Goal: Task Accomplishment & Management: Manage account settings

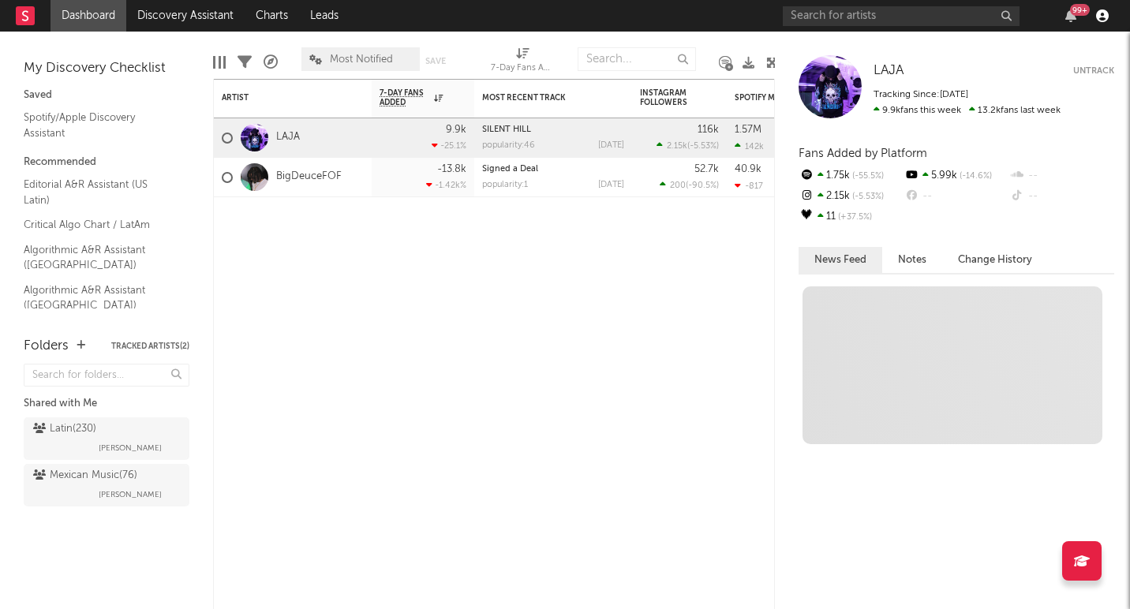
click at [1103, 14] on icon "button" at bounding box center [1103, 15] width 13 height 13
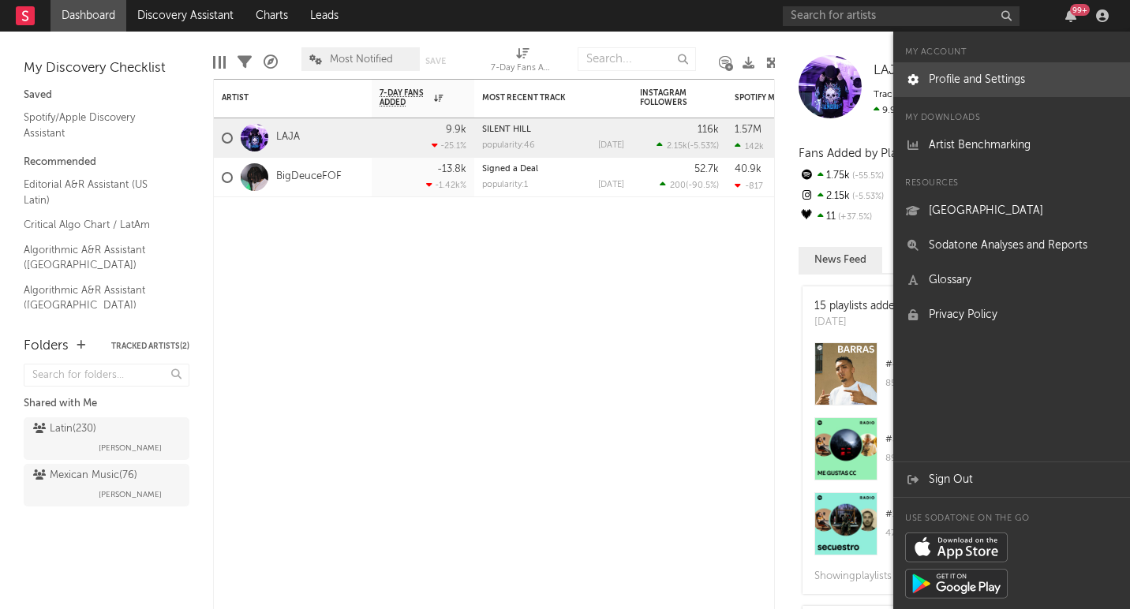
click at [983, 88] on link "Profile and Settings" at bounding box center [1012, 79] width 237 height 35
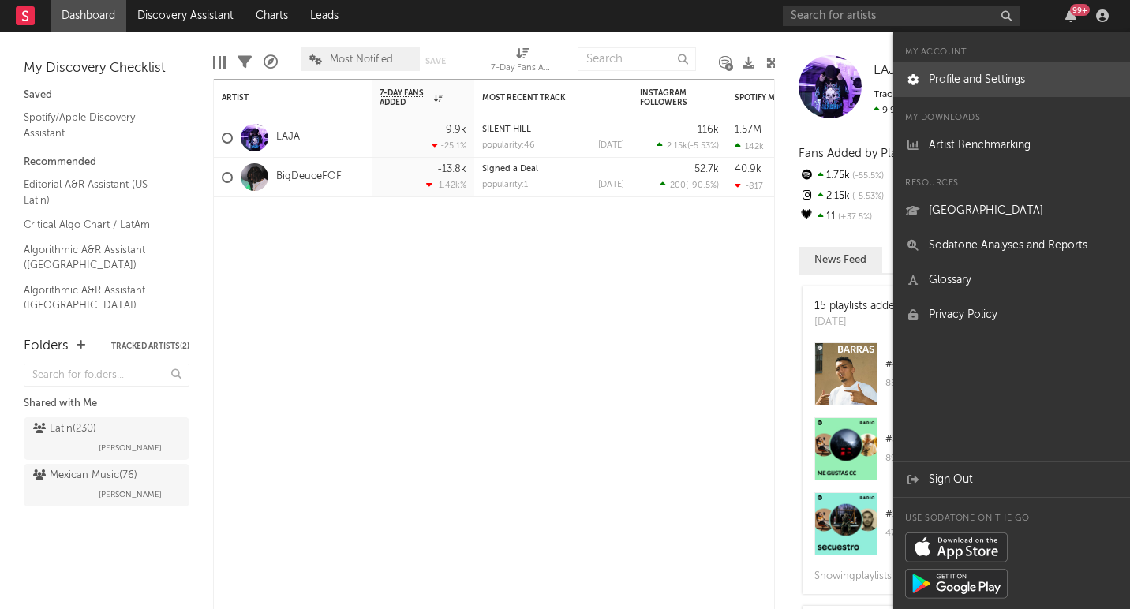
select select "recorded_music"
select select "director_vp"
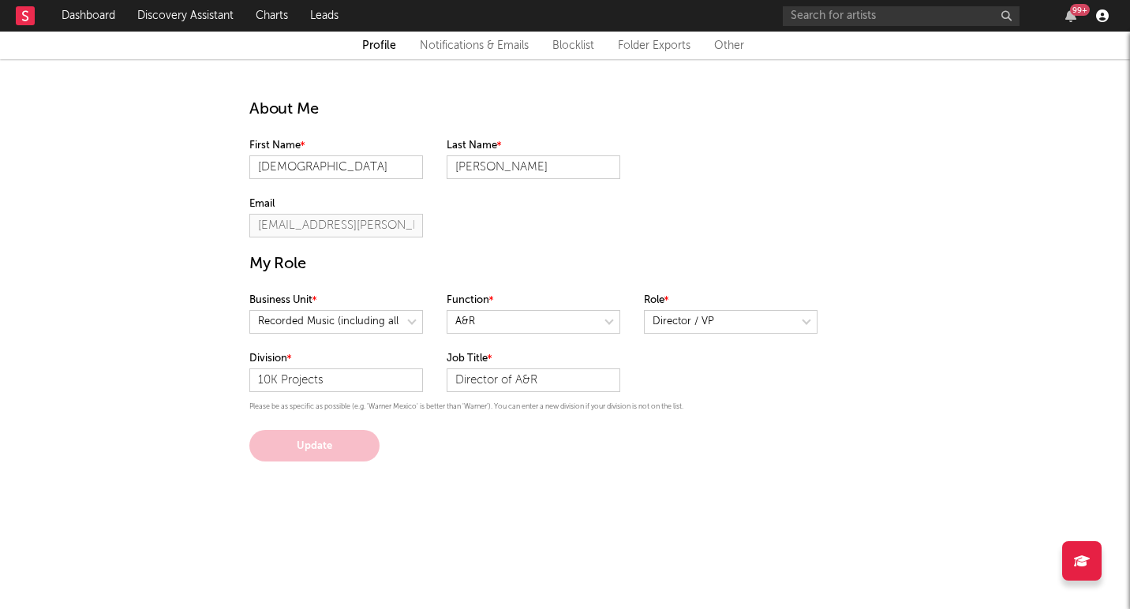
click at [1100, 15] on icon "button" at bounding box center [1103, 15] width 13 height 13
click at [750, 131] on div "About Me First Name Christian Last Name Saralegui Email christian.saralegui@10k…" at bounding box center [565, 260] width 655 height 403
click at [1072, 17] on icon "button" at bounding box center [1071, 15] width 11 height 13
click at [616, 242] on div "About Me First Name Christian Last Name Saralegui Email christian.saralegui@10k…" at bounding box center [565, 260] width 655 height 403
click at [1108, 17] on icon "button" at bounding box center [1103, 15] width 13 height 13
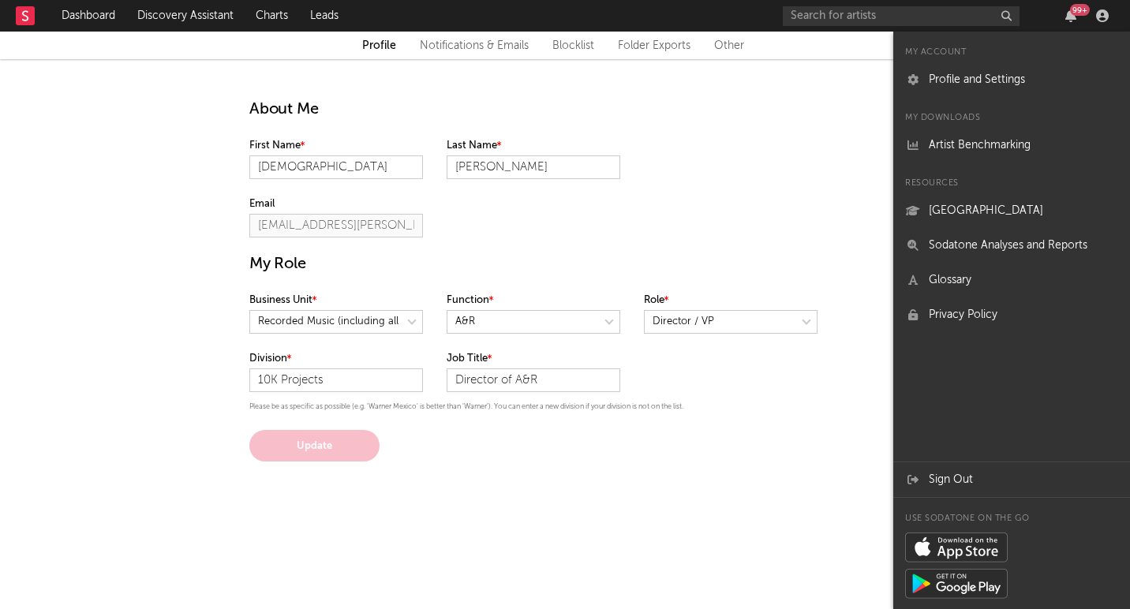
click at [1111, 16] on div at bounding box center [1103, 15] width 24 height 13
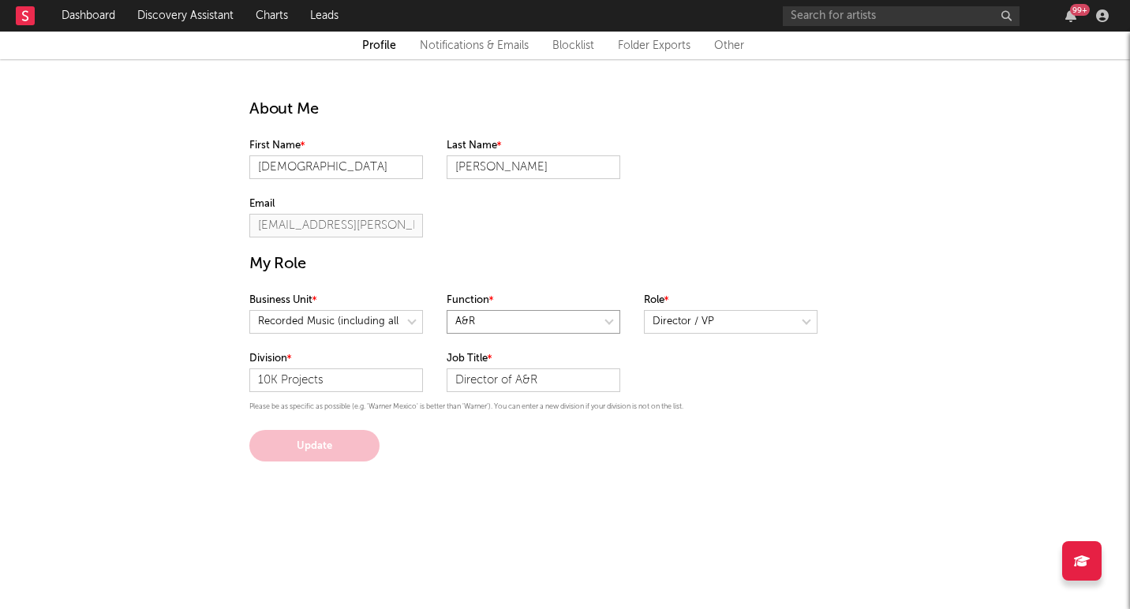
click at [611, 319] on select at bounding box center [534, 322] width 174 height 24
click at [1104, 15] on icon "button" at bounding box center [1103, 15] width 13 height 13
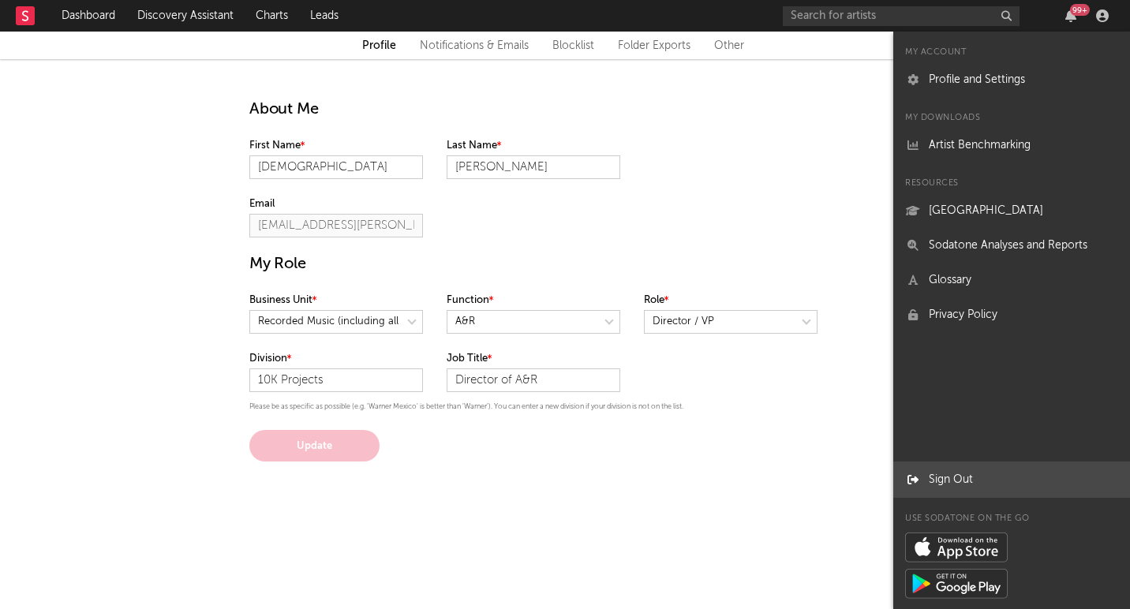
click at [923, 482] on link "Sign Out" at bounding box center [1012, 480] width 237 height 35
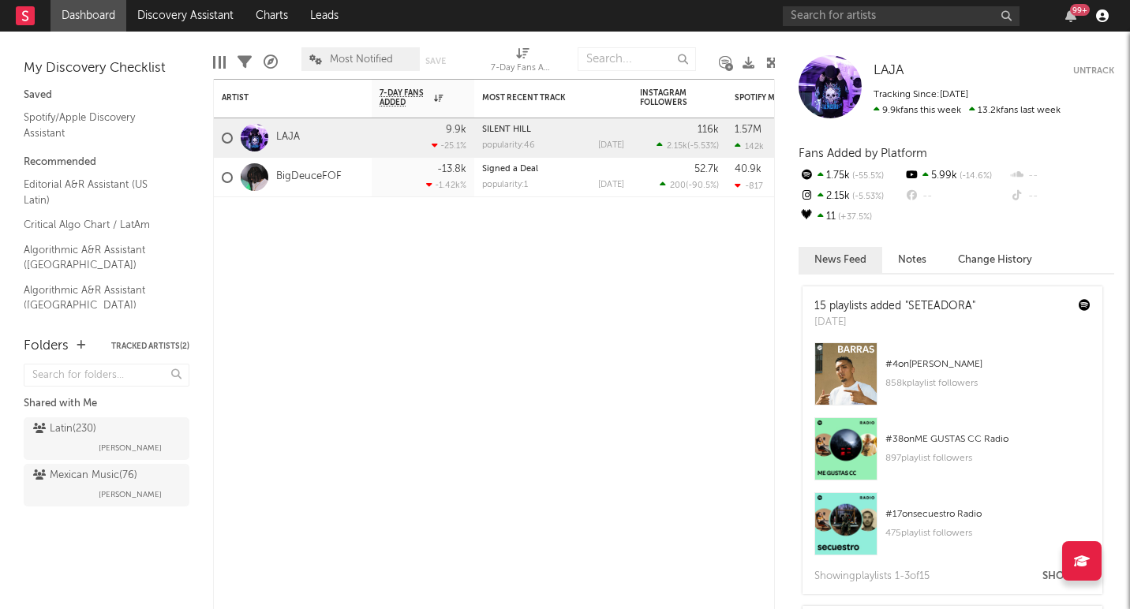
click at [1101, 9] on icon "button" at bounding box center [1103, 15] width 13 height 13
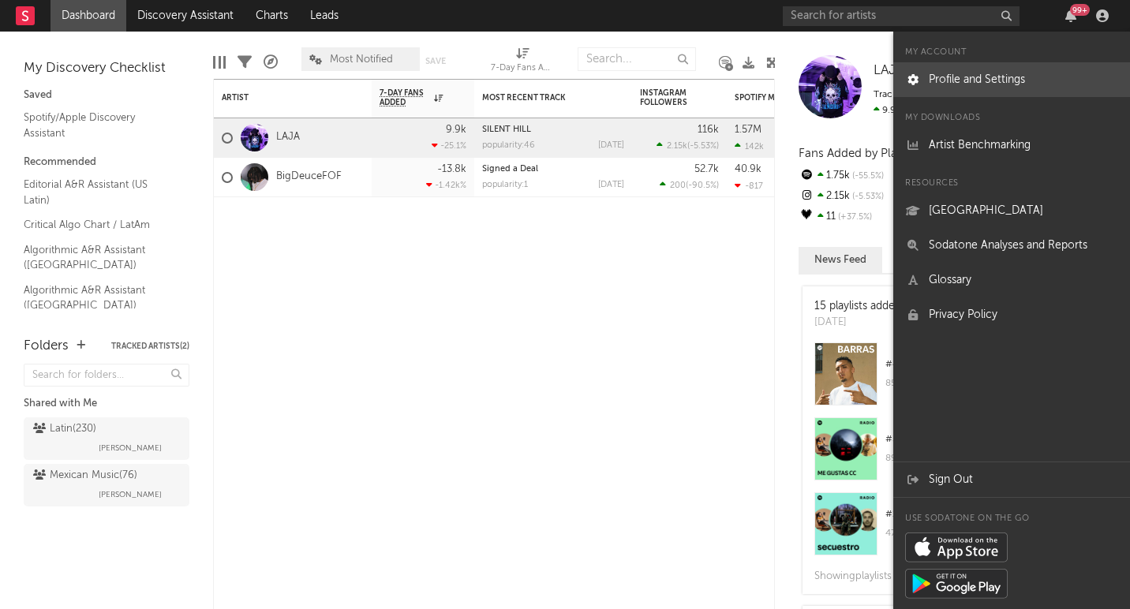
click at [939, 75] on link "Profile and Settings" at bounding box center [1012, 79] width 237 height 35
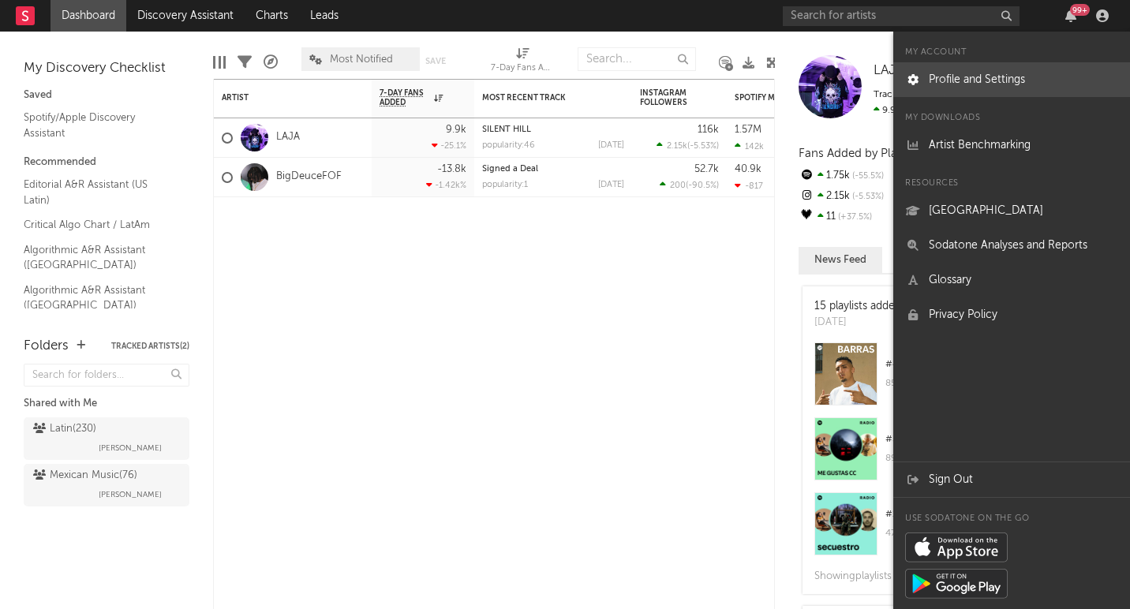
select select "recorded_music"
select select "director_vp"
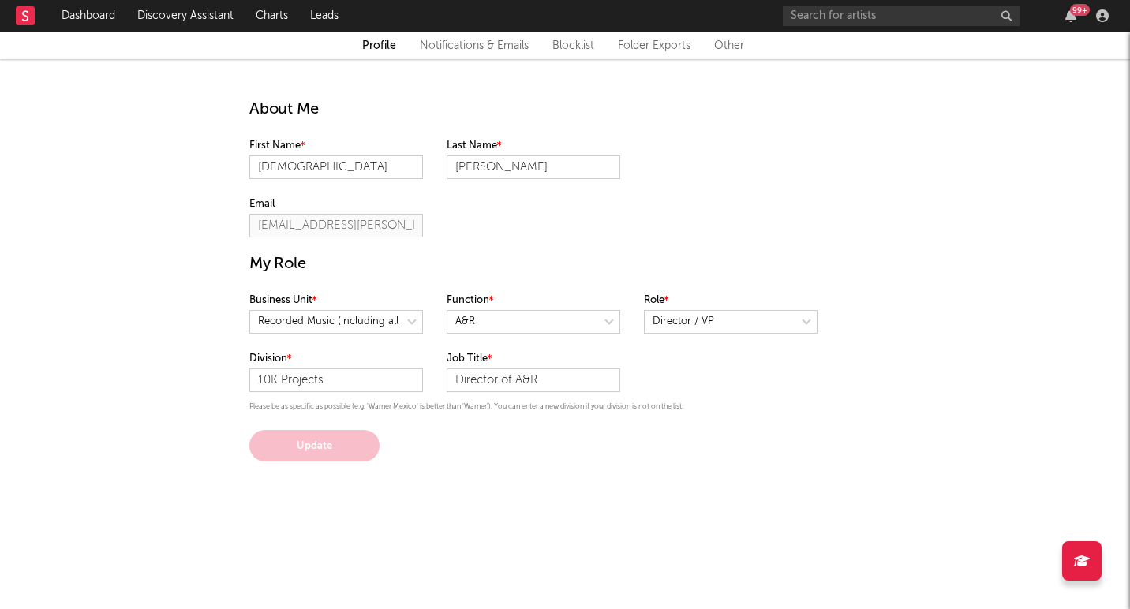
click at [728, 42] on link "Other" at bounding box center [729, 45] width 30 height 19
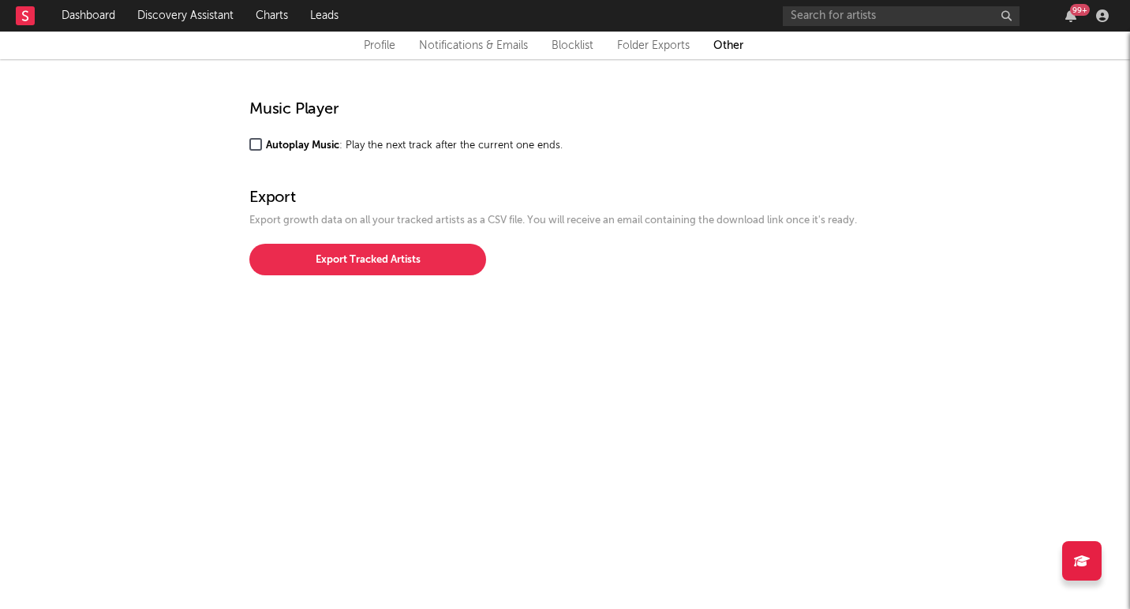
click at [1070, 10] on div "99 +" at bounding box center [1080, 10] width 20 height 12
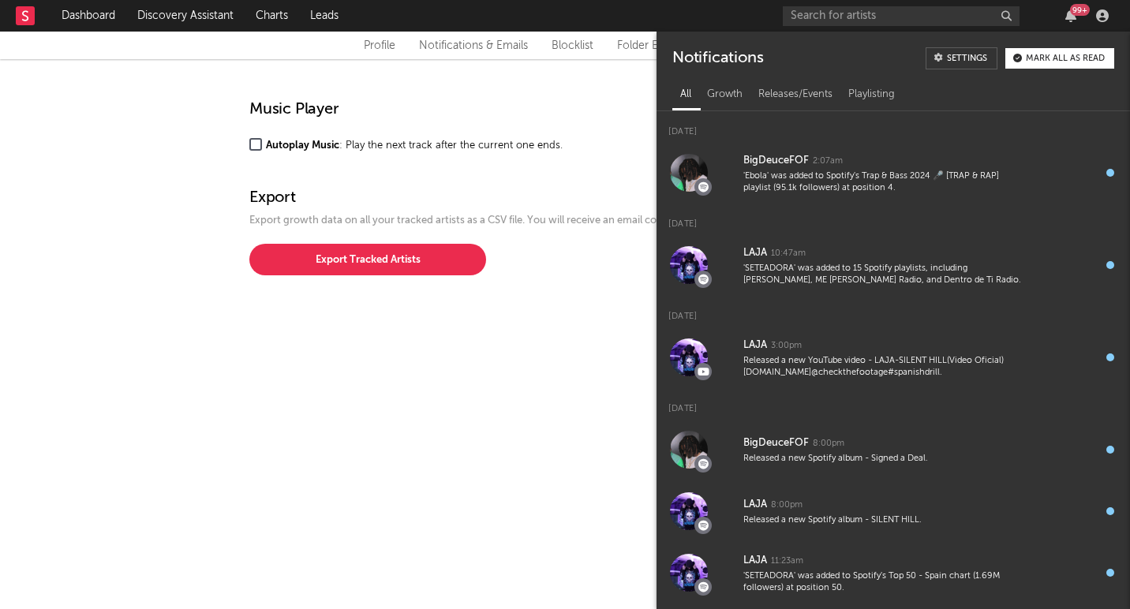
click at [1114, 15] on div at bounding box center [1103, 15] width 24 height 13
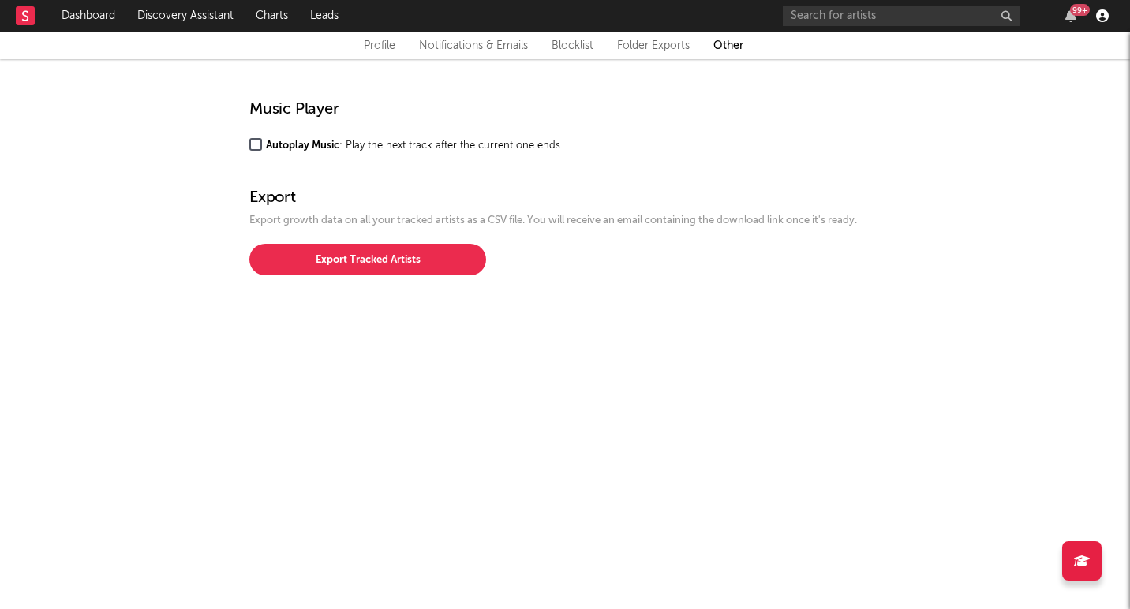
click at [1102, 15] on icon "button" at bounding box center [1103, 15] width 13 height 13
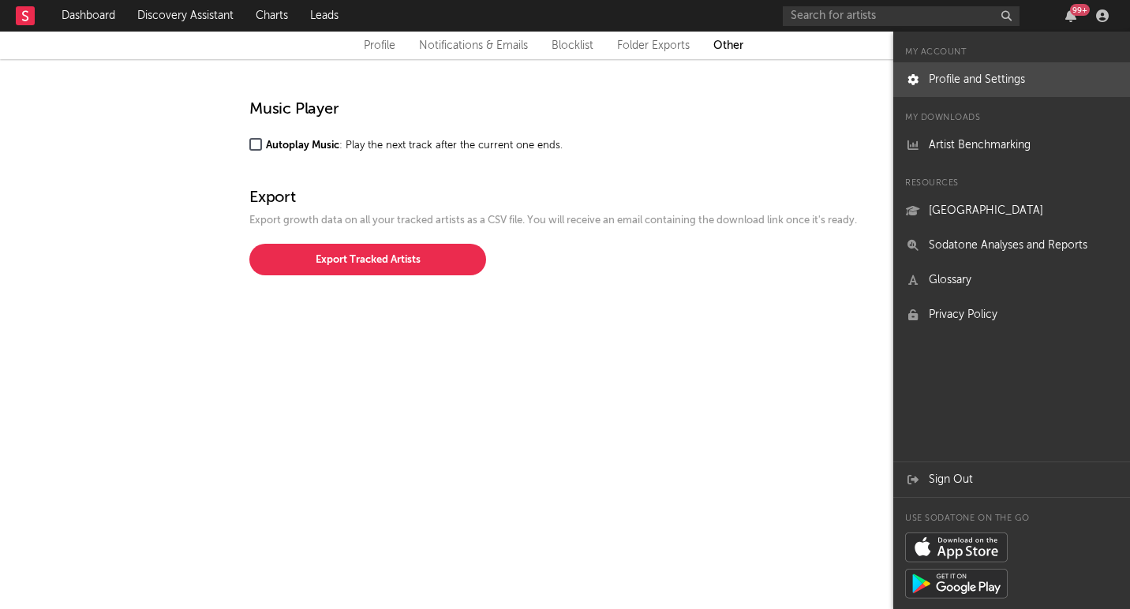
click at [943, 73] on link "Profile and Settings" at bounding box center [1012, 79] width 237 height 35
select select "recorded_music"
select select "director_vp"
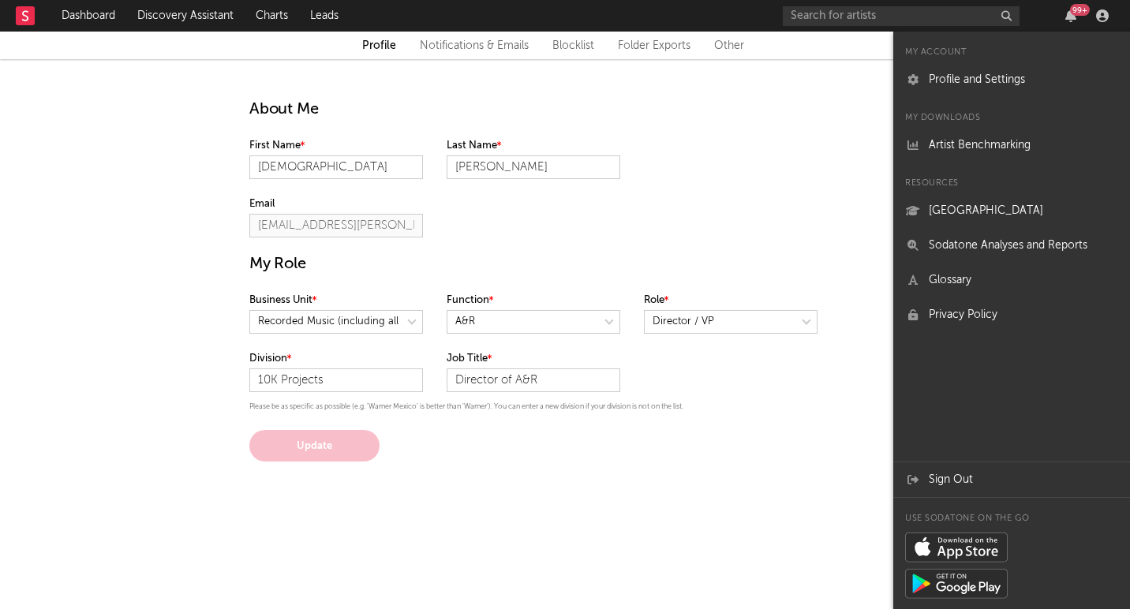
click at [484, 441] on div "Update" at bounding box center [565, 446] width 632 height 32
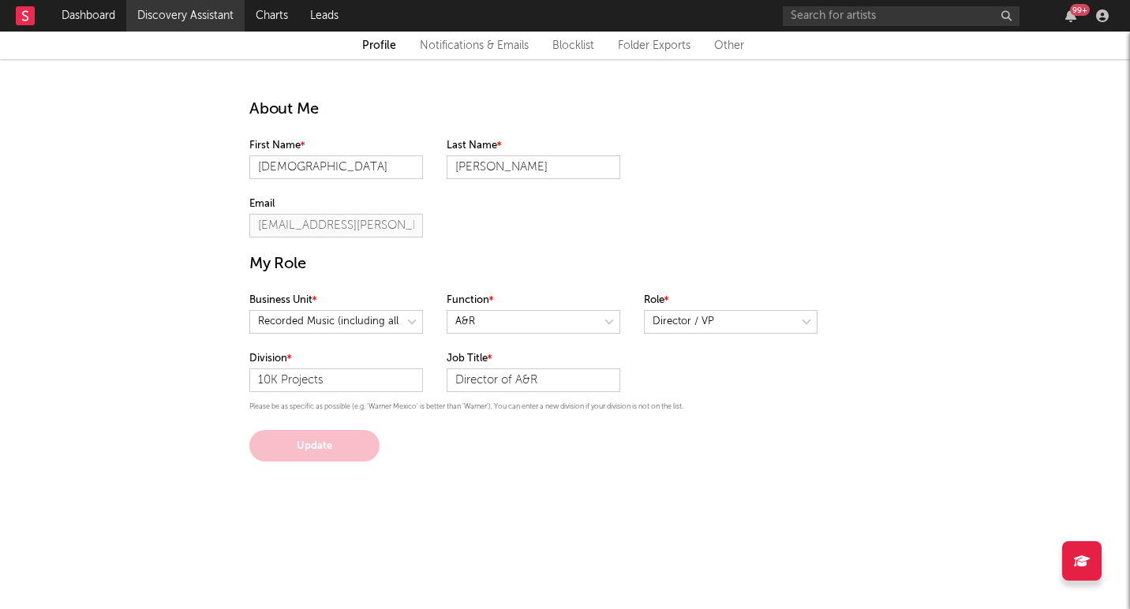
click at [207, 10] on link "Discovery Assistant" at bounding box center [185, 16] width 118 height 32
